Goal: Task Accomplishment & Management: Manage account settings

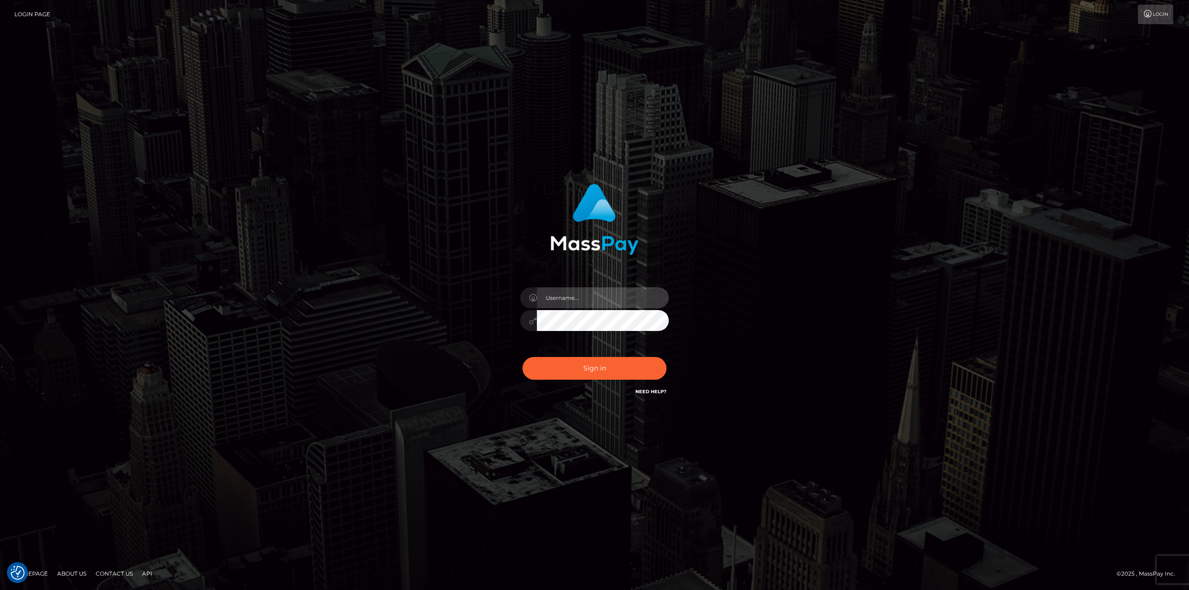
click at [558, 301] on input "text" at bounding box center [603, 297] width 132 height 21
type input "Ahmed"
click at [522, 357] on button "Sign in" at bounding box center [594, 368] width 144 height 23
click at [569, 301] on input "text" at bounding box center [603, 297] width 132 height 21
type input "[PERSON_NAME]"
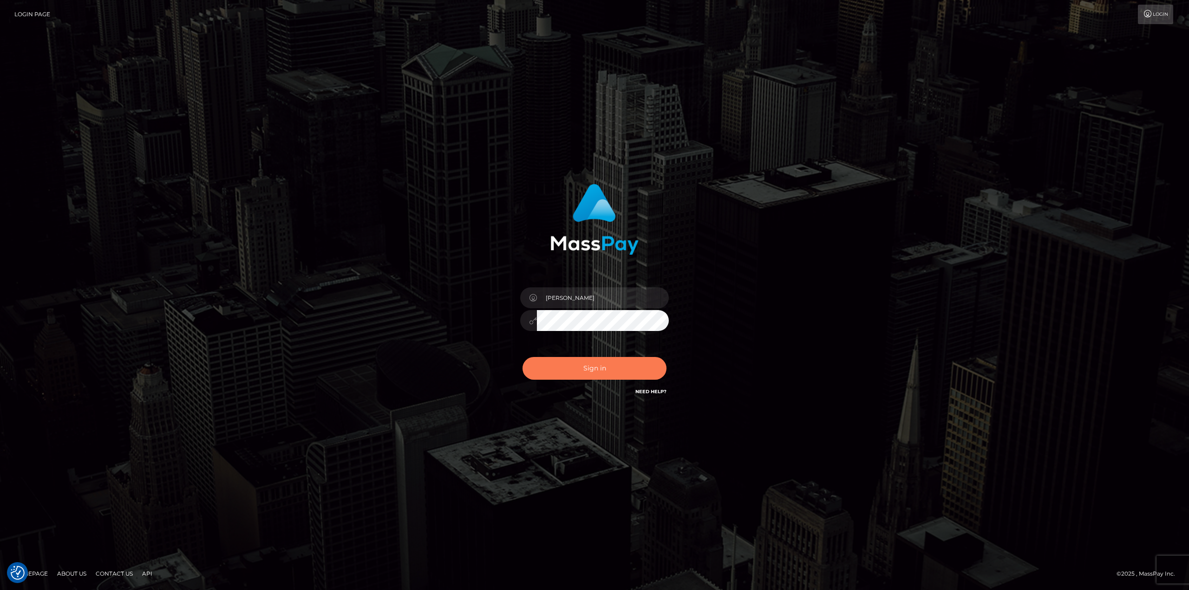
click at [615, 367] on button "Sign in" at bounding box center [594, 368] width 144 height 23
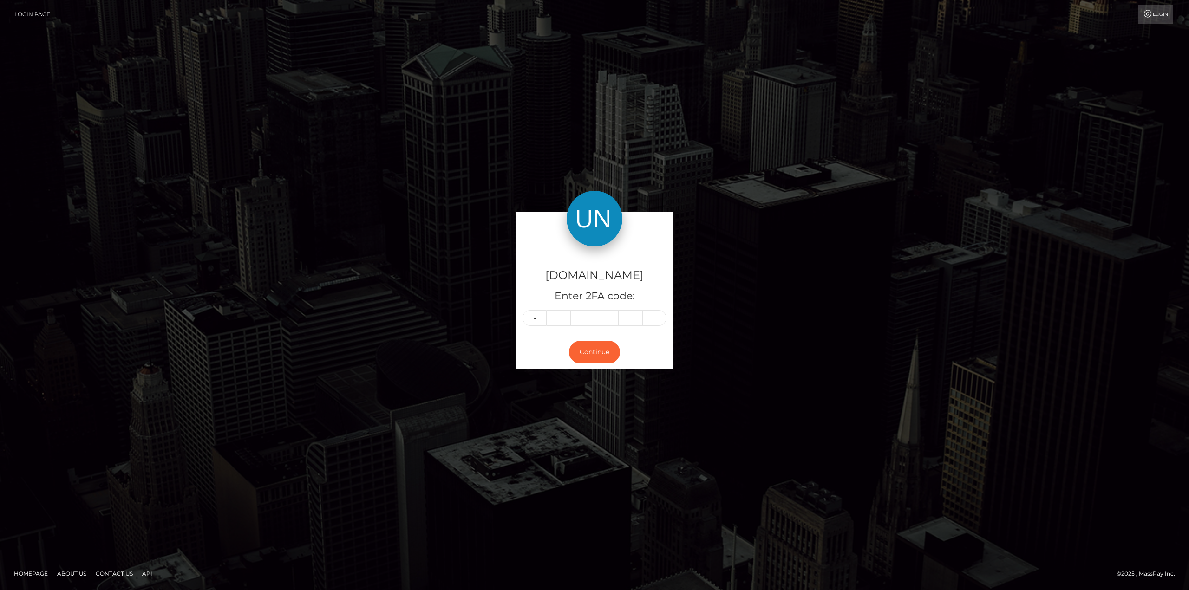
type input "0"
type input "3"
type input "4"
type input "5"
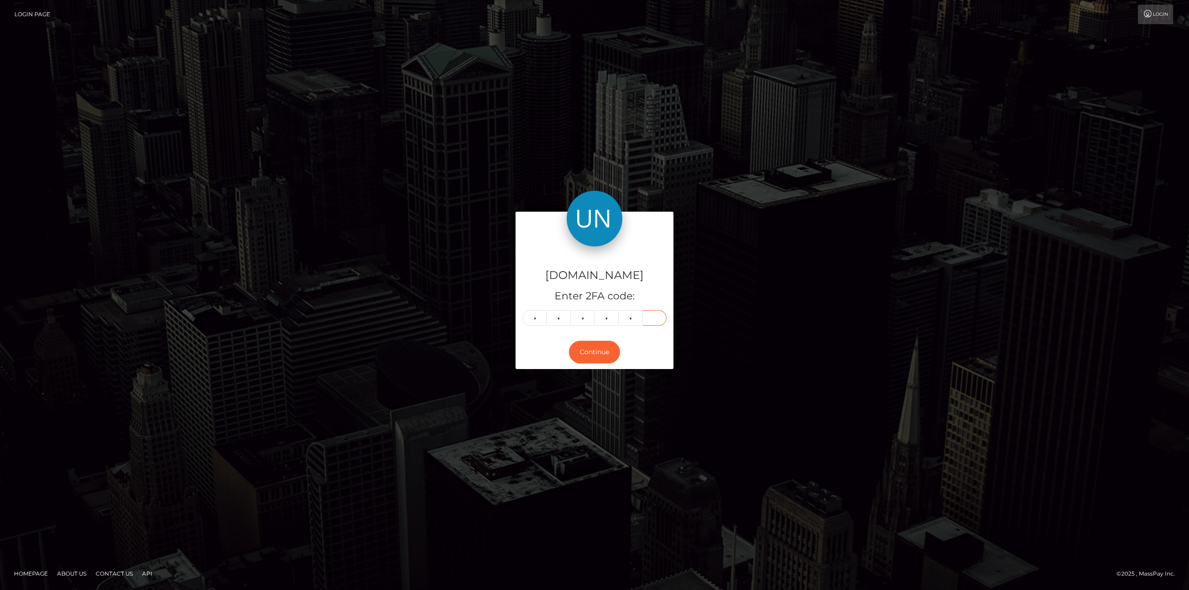
type input "3"
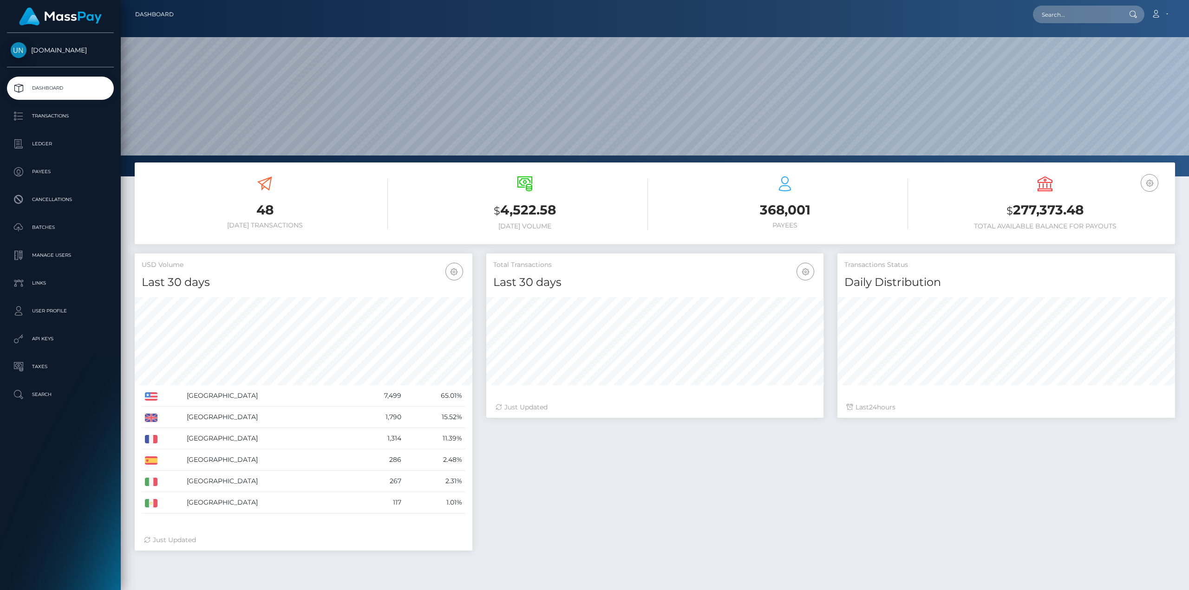
scroll to position [165, 337]
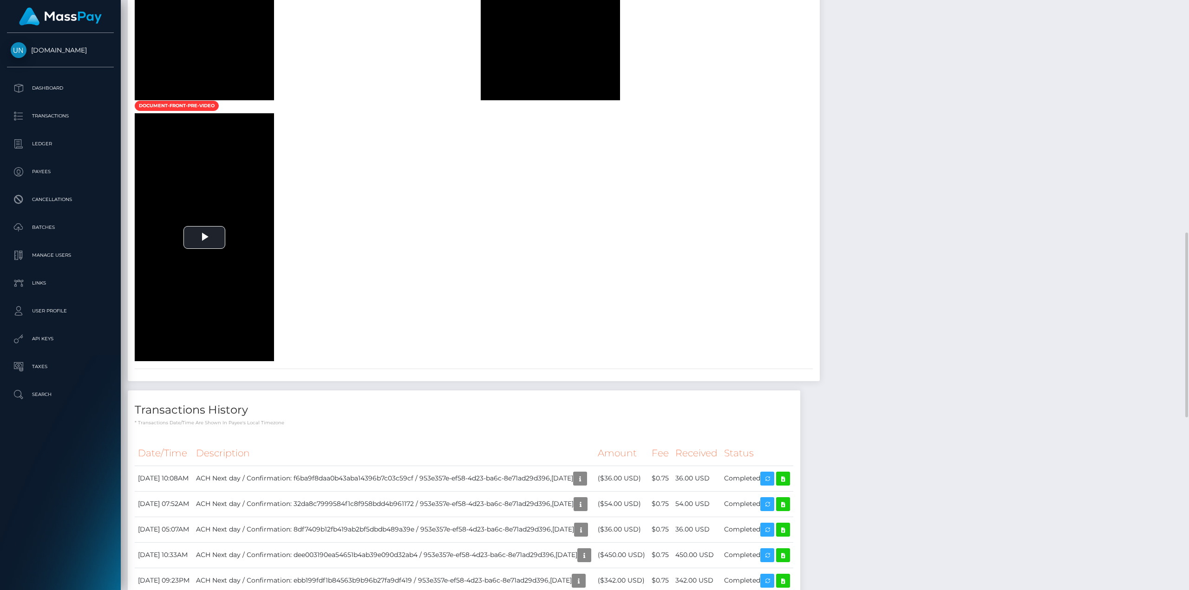
scroll to position [372, 0]
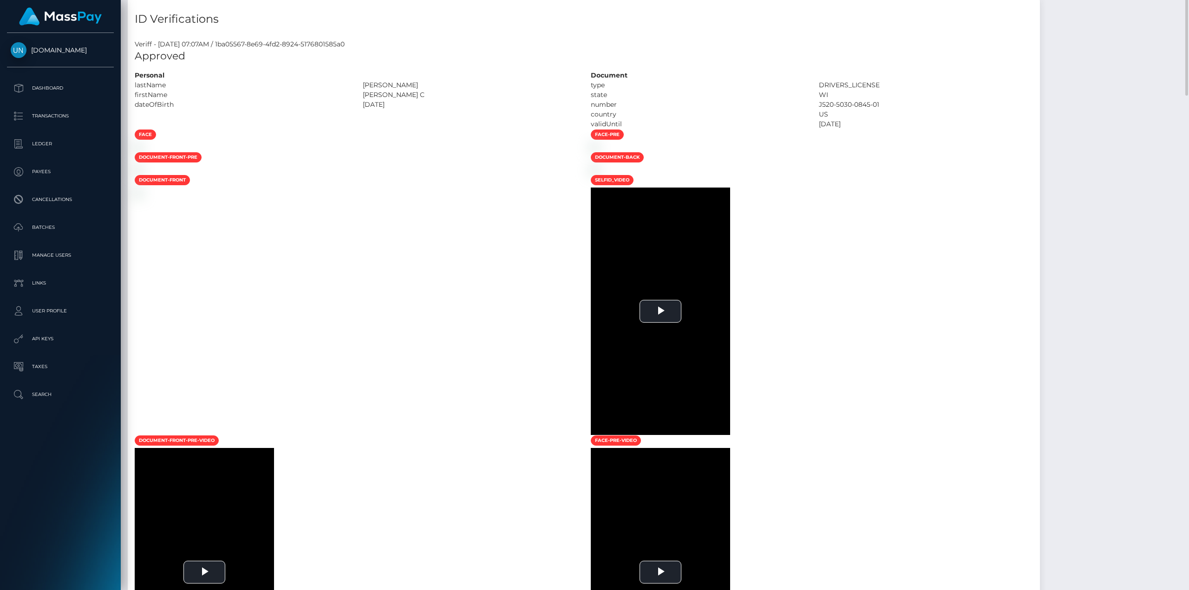
scroll to position [232, 0]
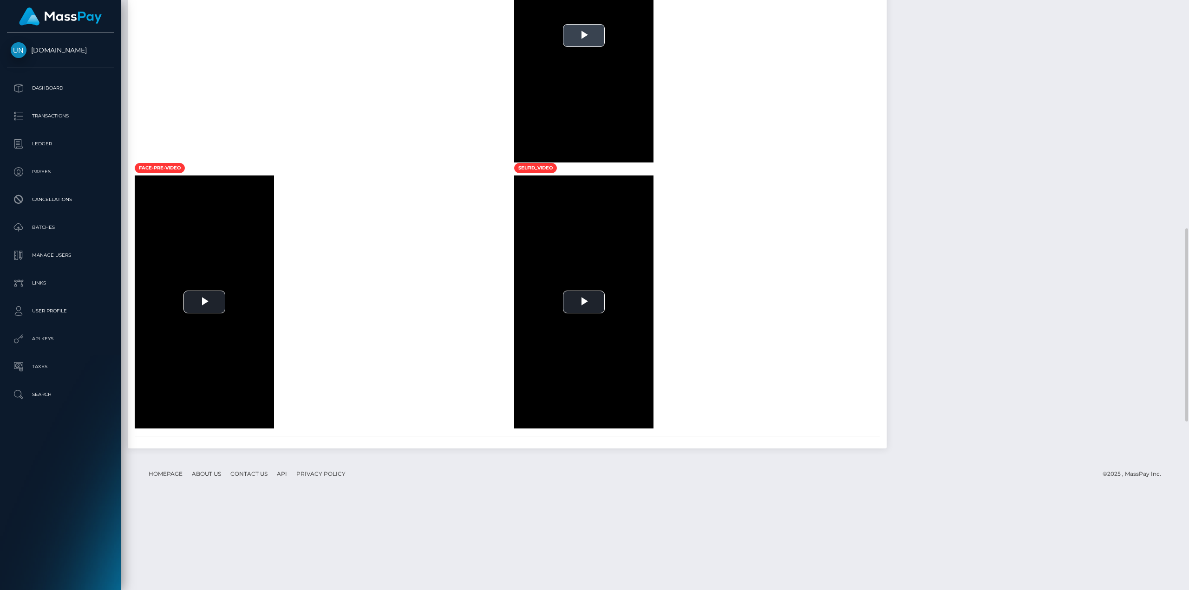
scroll to position [929, 0]
